Goal: Task Accomplishment & Management: Manage account settings

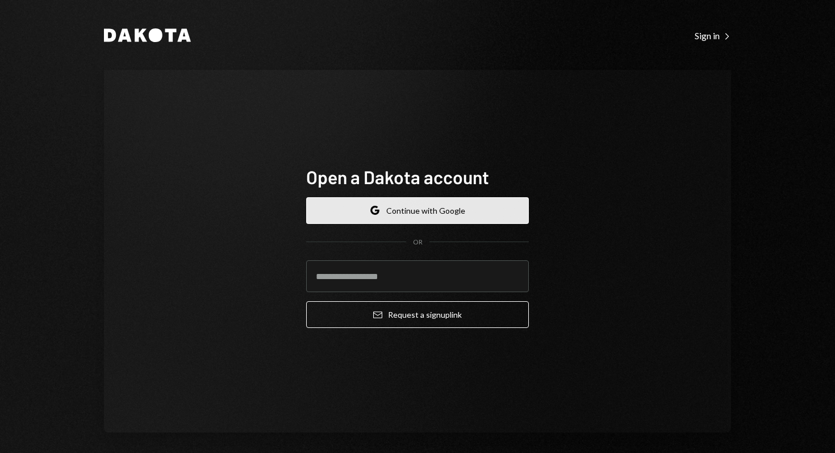
click at [421, 213] on button "Google Continue with Google" at bounding box center [417, 210] width 223 height 27
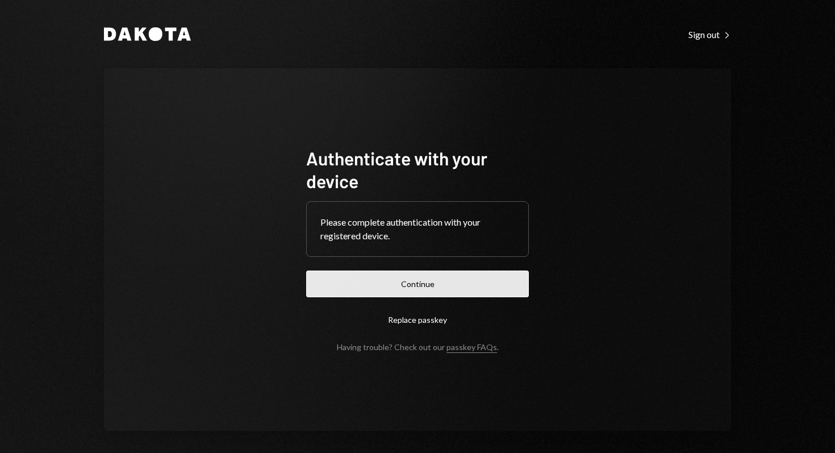
click at [421, 283] on button "Continue" at bounding box center [417, 283] width 223 height 27
click at [417, 287] on button "Continue" at bounding box center [417, 283] width 223 height 27
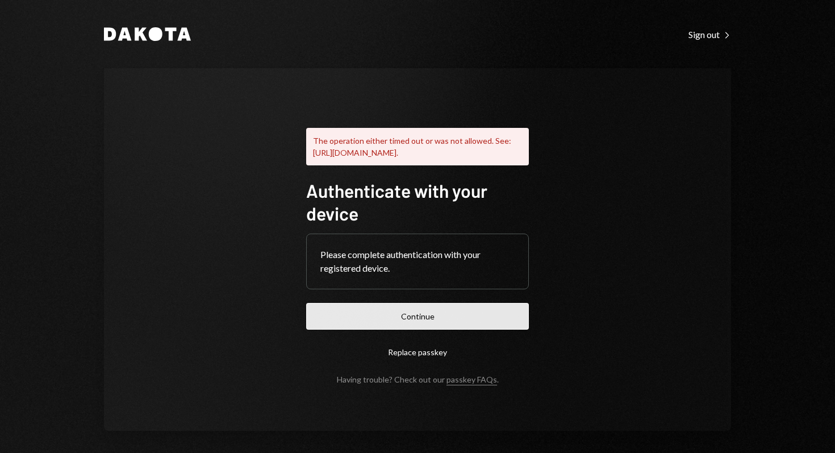
scroll to position [15, 0]
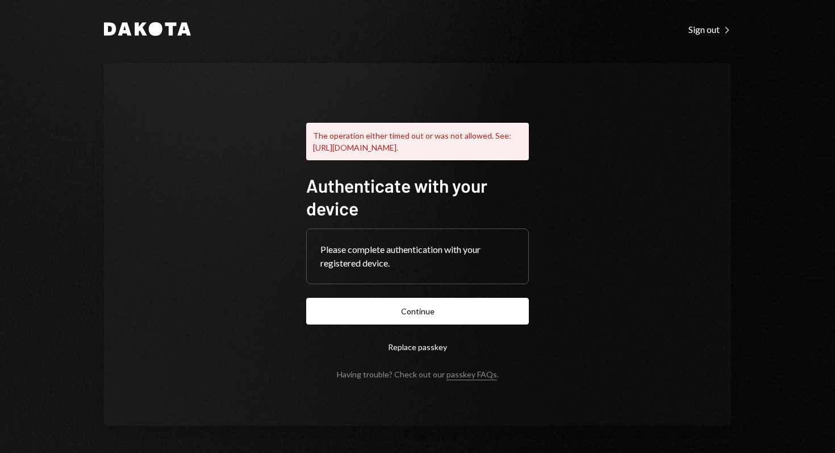
click at [131, 26] on div "Dakota Sign out Right Caret The operation either timed out or was not allowed. …" at bounding box center [417, 224] width 681 height 458
click at [145, 10] on div "Dakota Sign out Right Caret The operation either timed out or was not allowed. …" at bounding box center [417, 224] width 681 height 458
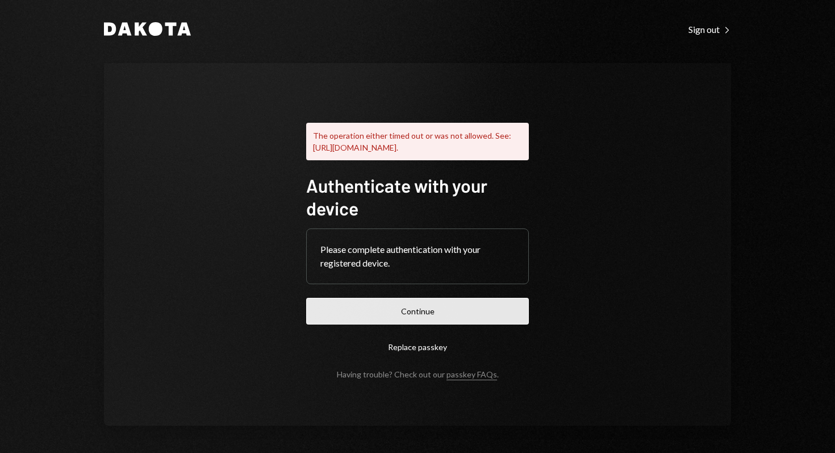
click at [432, 312] on button "Continue" at bounding box center [417, 311] width 223 height 27
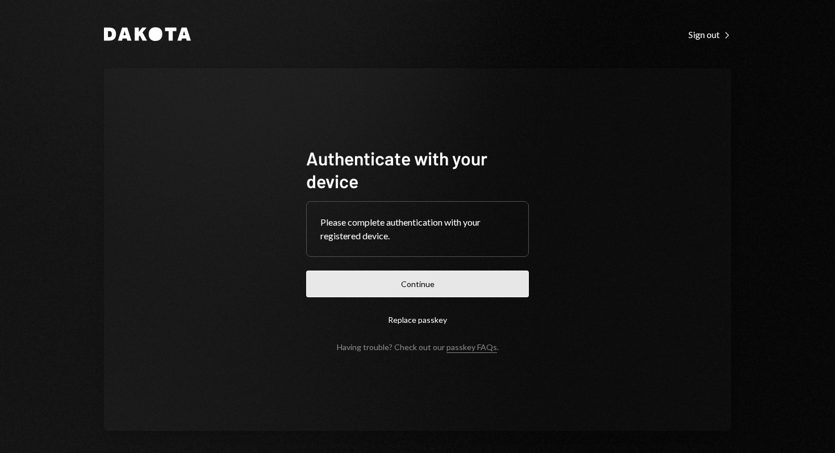
click at [409, 284] on button "Continue" at bounding box center [417, 283] width 223 height 27
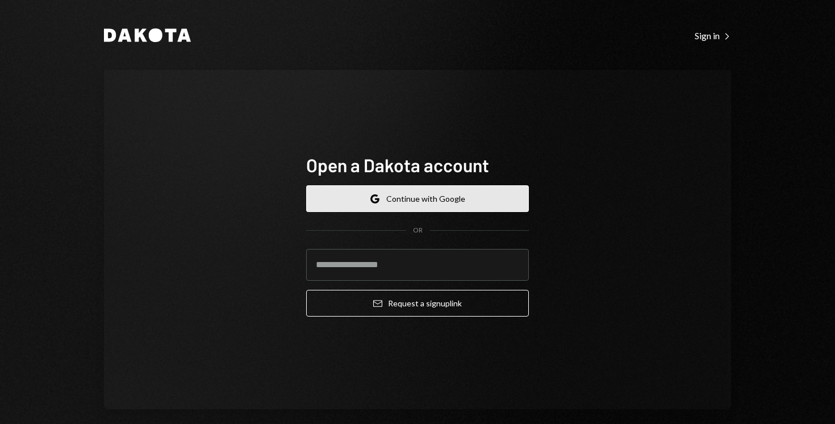
click at [446, 196] on button "Google Continue with Google" at bounding box center [417, 198] width 223 height 27
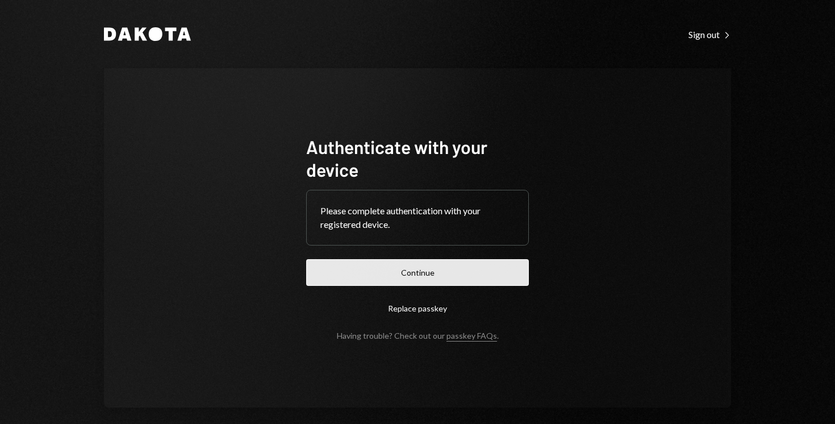
click at [432, 277] on button "Continue" at bounding box center [417, 272] width 223 height 27
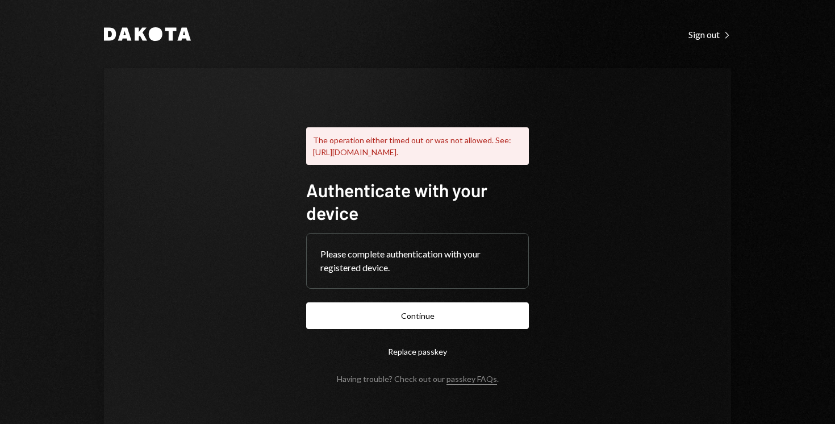
click at [718, 23] on div "Dakota Sign out Right Caret The operation either timed out or was not allowed. …" at bounding box center [417, 228] width 681 height 456
click at [702, 36] on div "Sign out Right Caret" at bounding box center [709, 34] width 43 height 11
